Goal: Navigation & Orientation: Find specific page/section

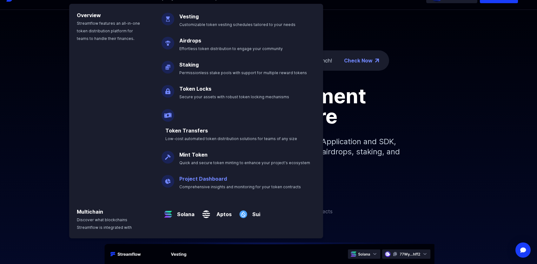
scroll to position [95, 0]
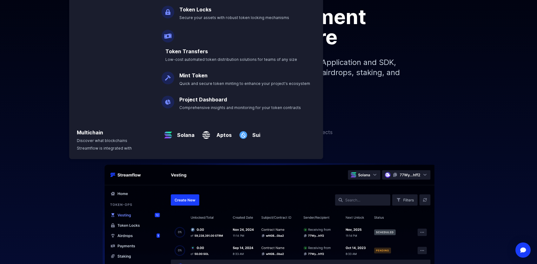
click at [418, 100] on div "Book a Call" at bounding box center [268, 105] width 537 height 15
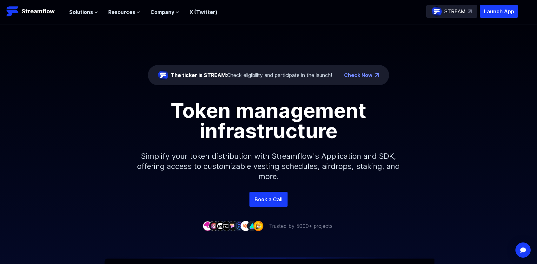
scroll to position [0, 0]
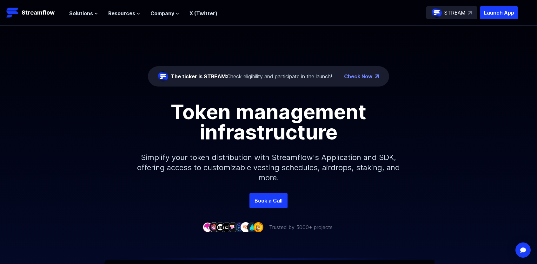
click at [467, 15] on div "STREAM" at bounding box center [451, 12] width 51 height 13
click at [89, 17] on span "Solutions" at bounding box center [81, 14] width 24 height 8
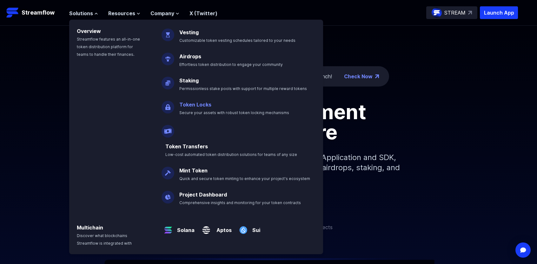
click at [214, 107] on p "Token Locks Secure your assets with robust token locking mechanisms" at bounding box center [238, 106] width 126 height 20
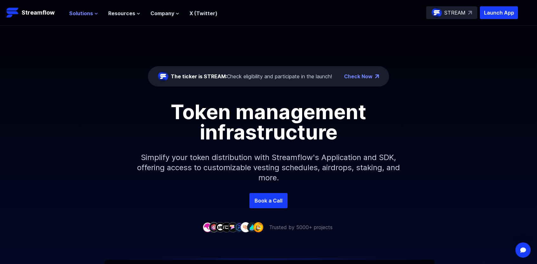
click at [95, 12] on icon at bounding box center [96, 14] width 4 height 4
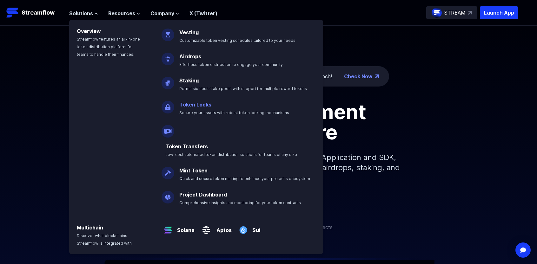
click at [190, 106] on link "Token Locks" at bounding box center [195, 104] width 32 height 6
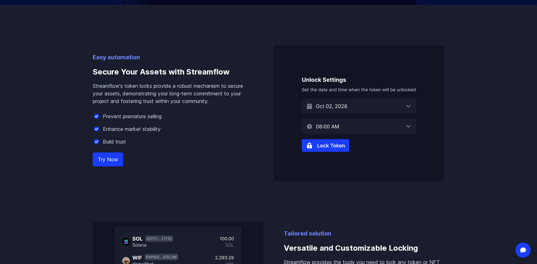
scroll to position [381, 0]
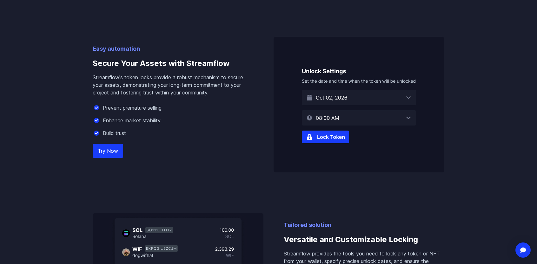
click at [321, 134] on img at bounding box center [358, 105] width 171 height 136
click at [113, 149] on link "Try Now" at bounding box center [108, 151] width 30 height 14
